Goal: Check status: Check status

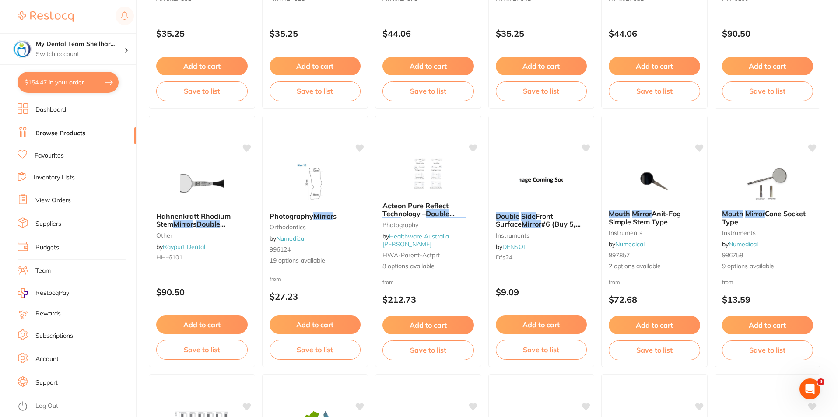
click at [65, 192] on ul "Dashboard Browse Products Favourites Inventory Lists View Orders Suppliers Budg…" at bounding box center [77, 260] width 119 height 314
click at [65, 201] on link "View Orders" at bounding box center [52, 200] width 35 height 9
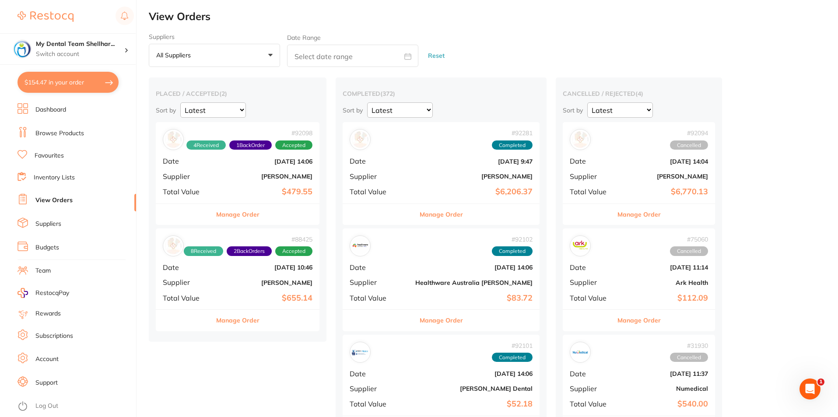
click at [246, 181] on div "# 92098 4 Received 1 Back Order Accepted Date [DATE] 14:06 Supplier [PERSON_NAM…" at bounding box center [238, 162] width 164 height 81
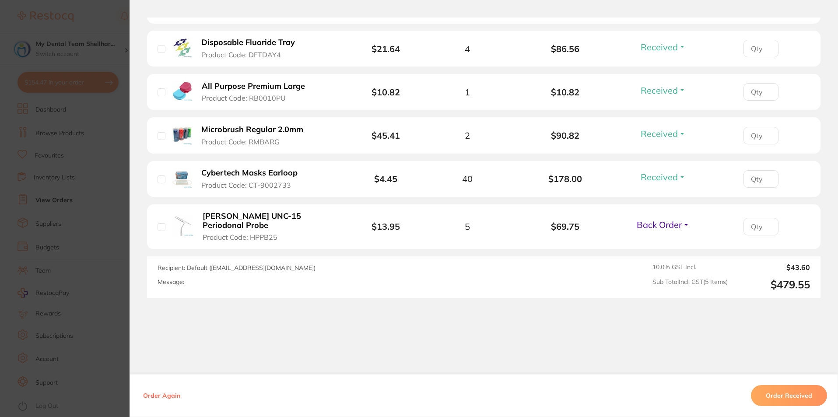
scroll to position [280, 0]
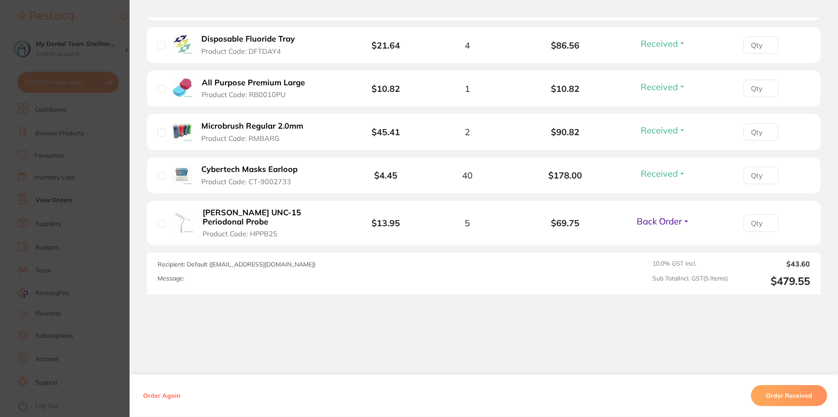
click at [98, 181] on section "Order ID: Restocq- 92098 Order Information 4 Received 1 Back Order Accepted Ord…" at bounding box center [419, 208] width 838 height 417
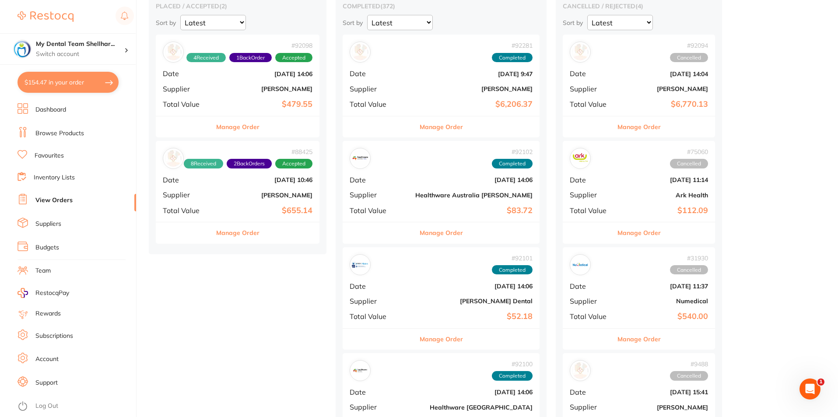
click at [279, 198] on b "[PERSON_NAME]" at bounding box center [265, 195] width 95 height 7
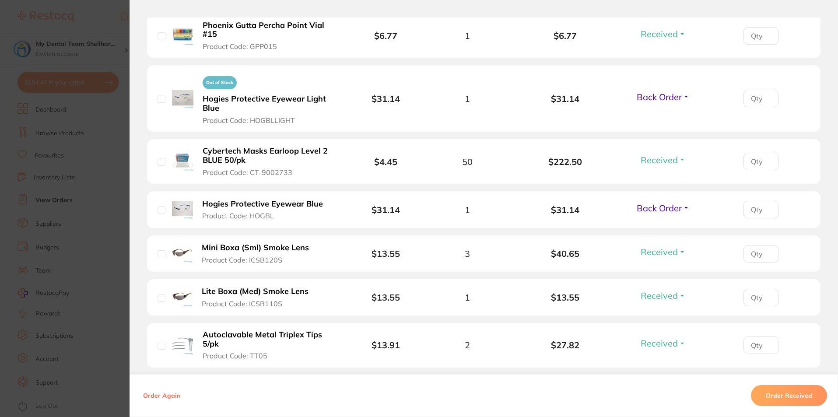
scroll to position [350, 0]
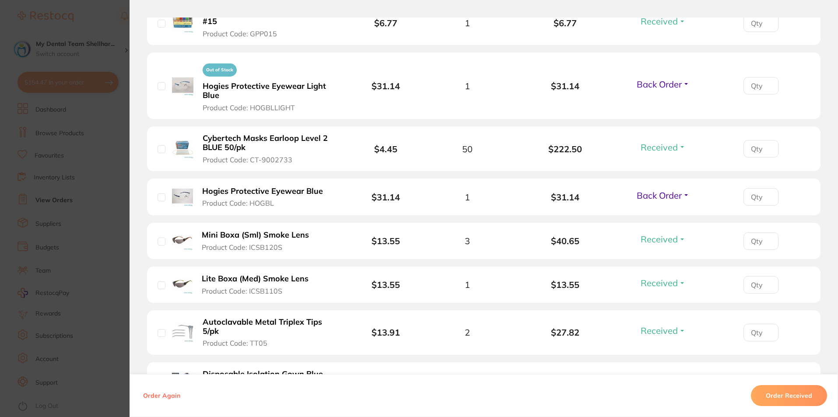
click at [116, 190] on section "Order ID: Restocq- 88425 Order Information 8 Received 2 Back Orders Accepted Or…" at bounding box center [419, 208] width 838 height 417
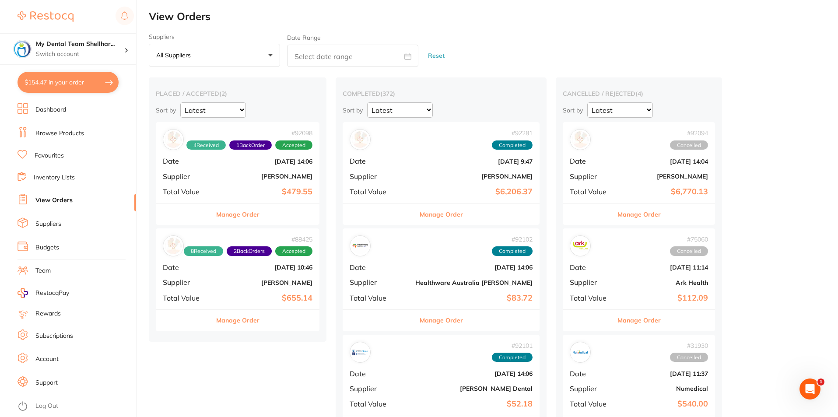
click at [245, 168] on div "# 92098 4 Received 1 Back Order Accepted Date [DATE] 14:06 Supplier [PERSON_NAM…" at bounding box center [238, 162] width 164 height 81
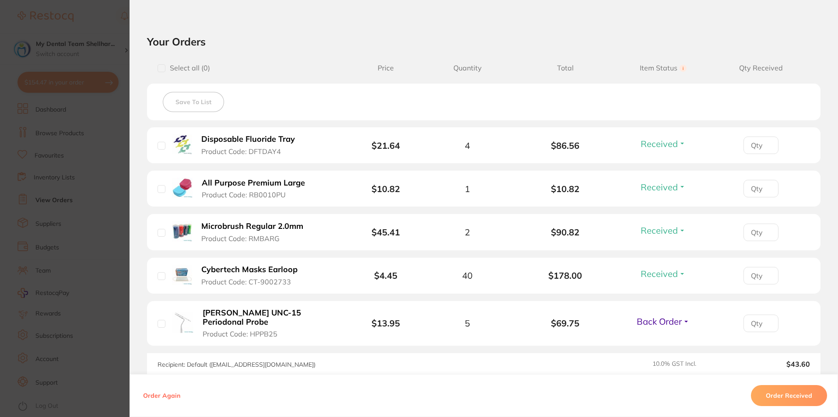
scroll to position [61, 0]
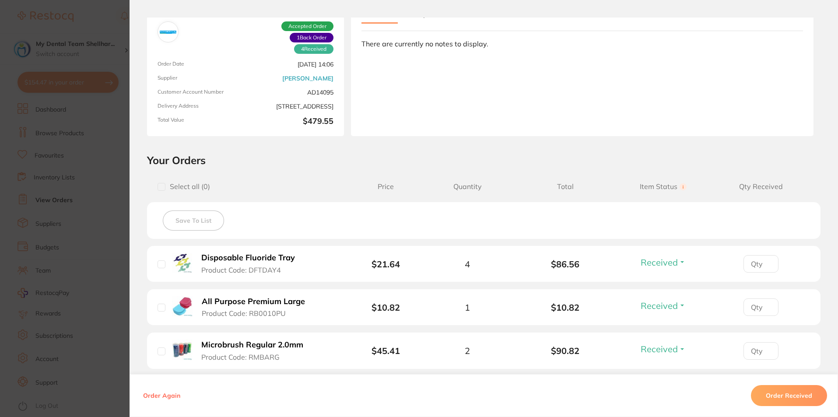
click at [124, 223] on section "Order ID: Restocq- 92098 Order Information 4 Received 1 Back Order Accepted Ord…" at bounding box center [419, 208] width 838 height 417
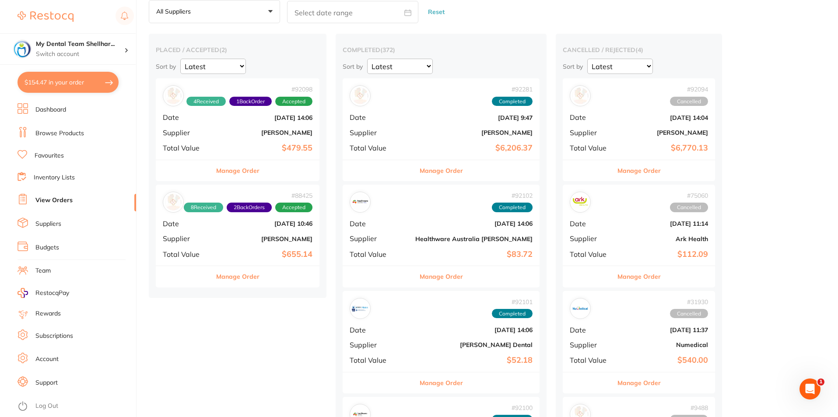
click at [283, 232] on div "# 88425 8 Received 2 Back Orders Accepted Date [DATE] 10:46 Supplier [PERSON_NA…" at bounding box center [238, 225] width 164 height 81
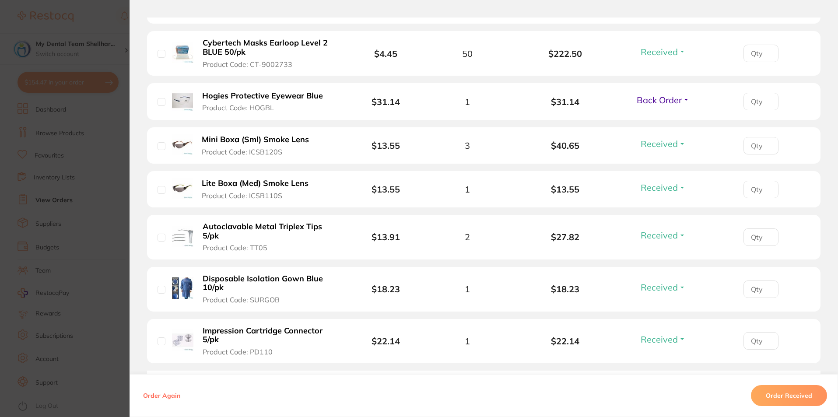
scroll to position [569, 0]
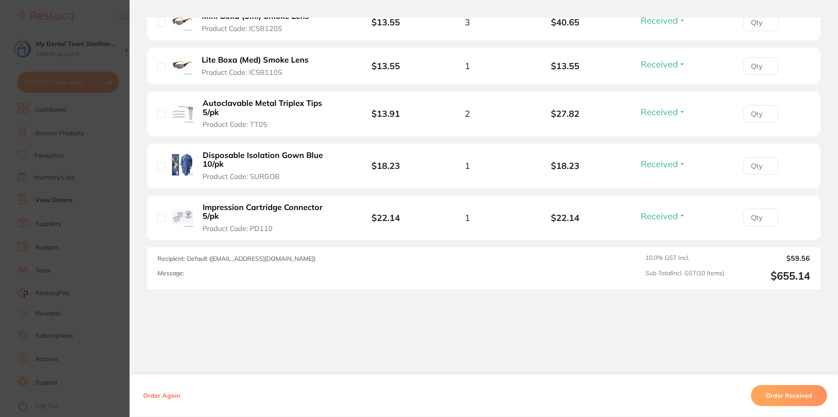
drag, startPoint x: 103, startPoint y: 217, endPoint x: 232, endPoint y: 203, distance: 129.4
click at [103, 217] on section "Order ID: Restocq- 88425 Order Information 8 Received 2 Back Orders Accepted Or…" at bounding box center [419, 208] width 838 height 417
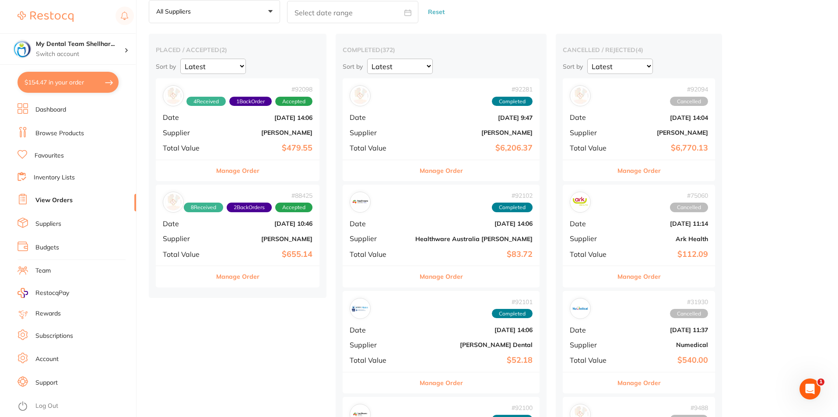
click at [74, 131] on link "Browse Products" at bounding box center [59, 133] width 49 height 9
